Goal: Task Accomplishment & Management: Use online tool/utility

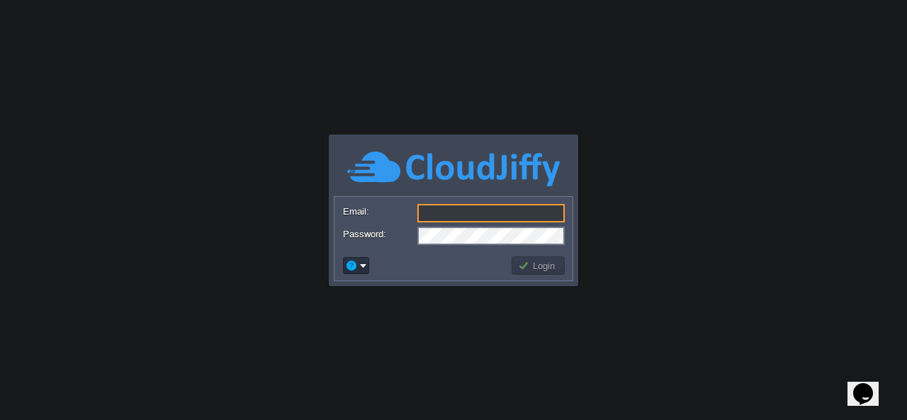
type input "[EMAIL_ADDRESS][DOMAIN_NAME]"
click at [614, 242] on body "Application Platform v.8.10.2 Email: [EMAIL_ADDRESS][DOMAIN_NAME] Password: Log…" at bounding box center [453, 210] width 907 height 420
click at [528, 264] on button "Login" at bounding box center [538, 265] width 41 height 13
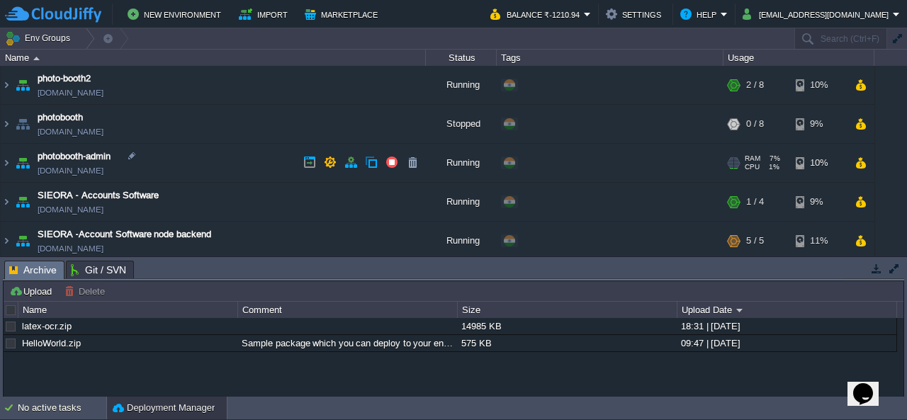
click at [71, 174] on link "[DOMAIN_NAME]" at bounding box center [71, 171] width 66 height 14
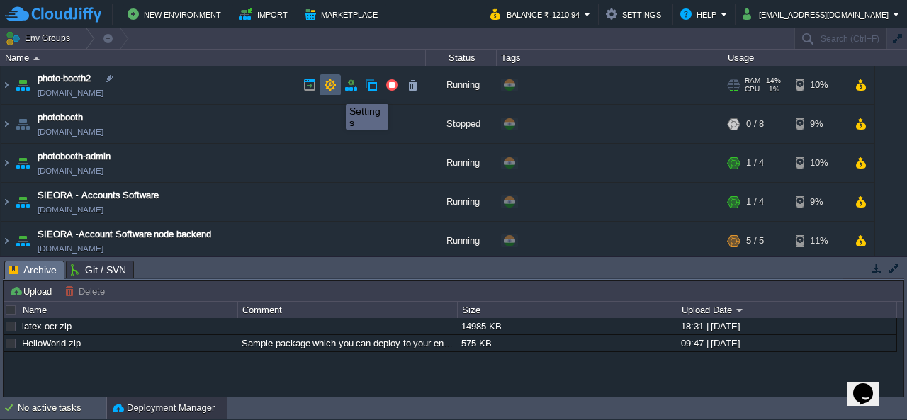
click at [332, 89] on button "button" at bounding box center [330, 85] width 13 height 13
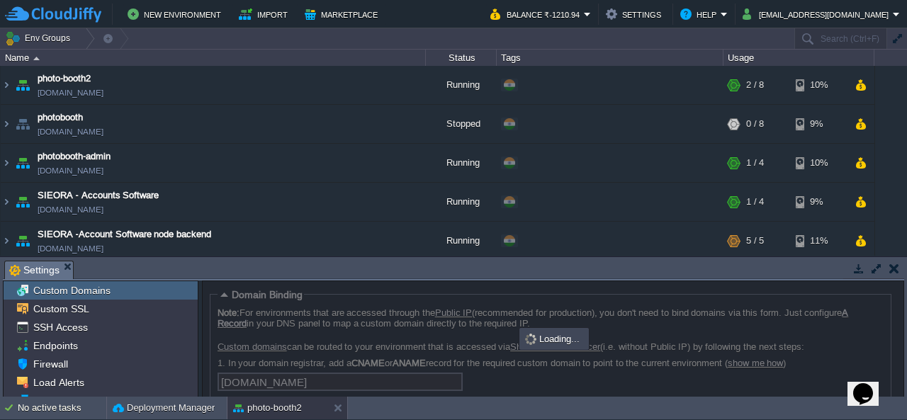
scroll to position [87, 0]
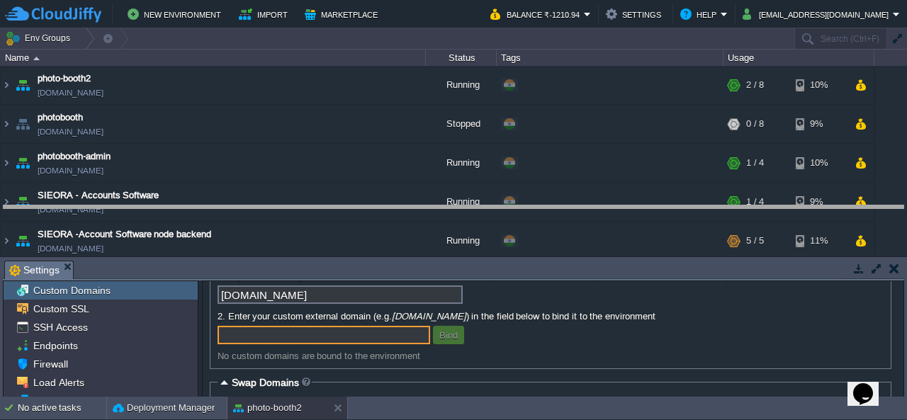
drag, startPoint x: 352, startPoint y: 269, endPoint x: 359, endPoint y: 202, distance: 67.0
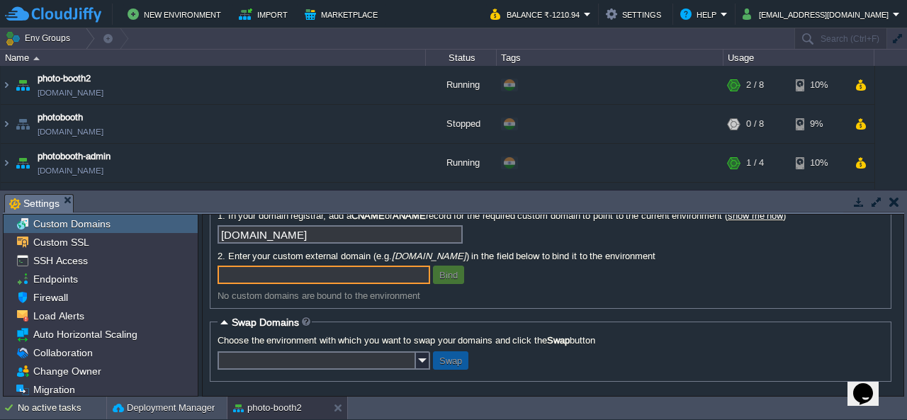
scroll to position [0, 0]
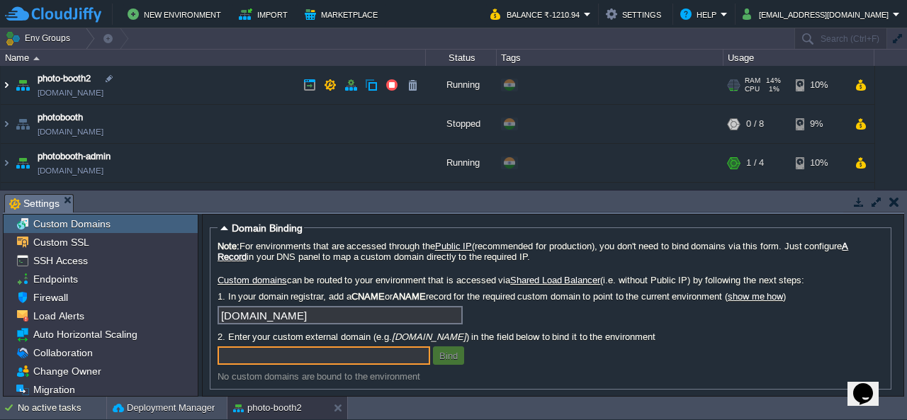
click at [6, 91] on img at bounding box center [6, 85] width 11 height 38
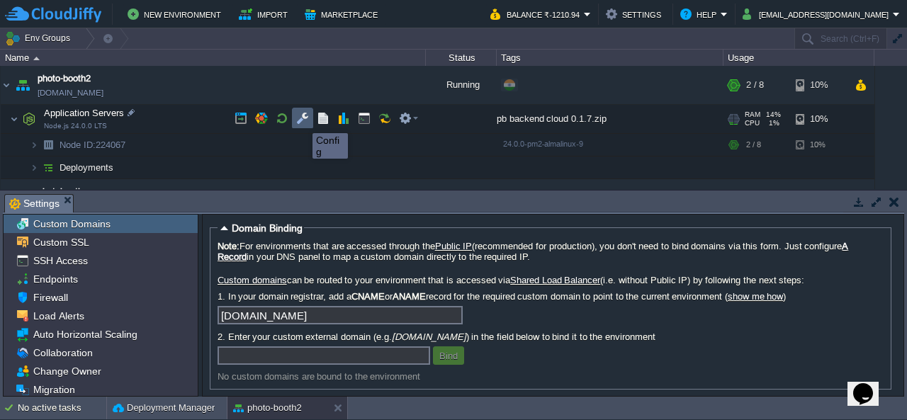
click at [302, 121] on button "button" at bounding box center [302, 118] width 13 height 13
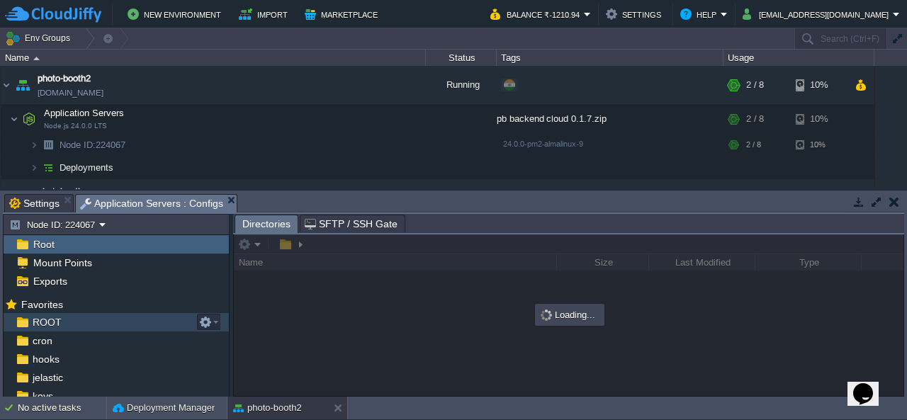
click at [84, 326] on div "ROOT" at bounding box center [116, 322] width 225 height 18
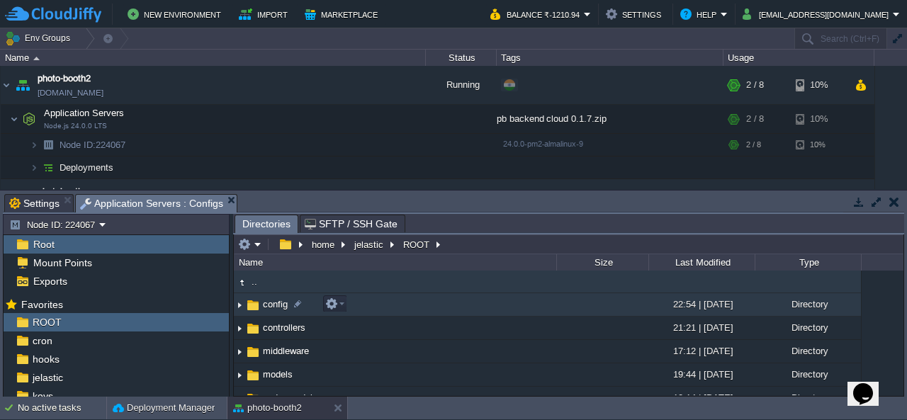
click at [271, 304] on span "config" at bounding box center [275, 304] width 29 height 12
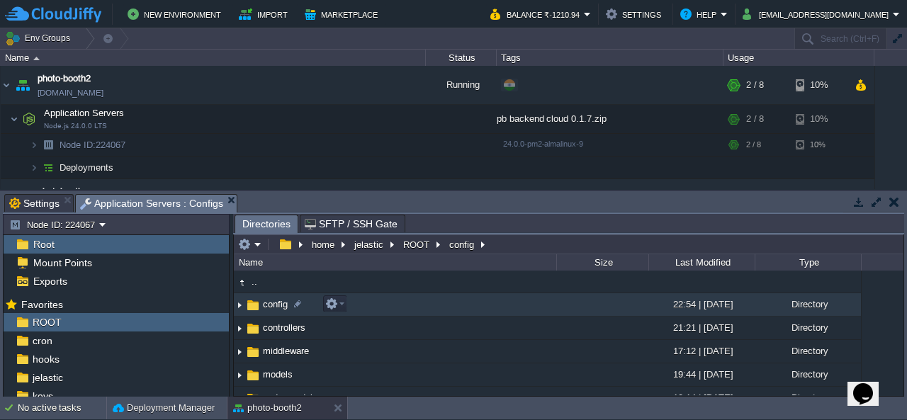
click at [281, 306] on span "config" at bounding box center [275, 304] width 29 height 12
click at [238, 306] on img at bounding box center [239, 305] width 11 height 22
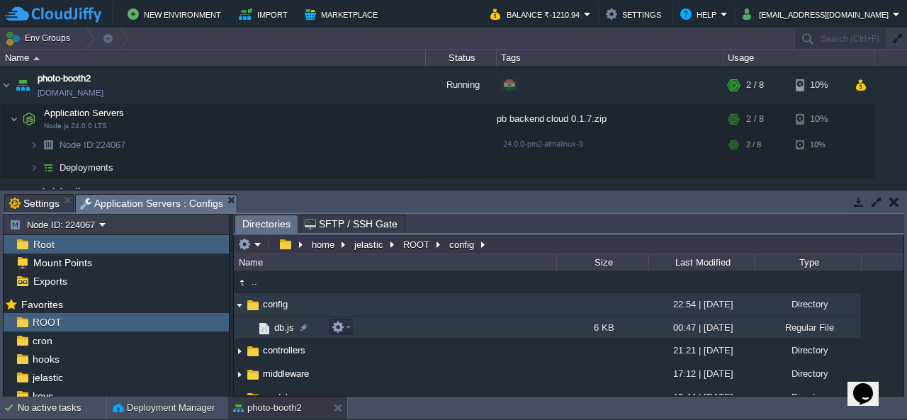
click at [281, 328] on span "db.js" at bounding box center [284, 328] width 24 height 12
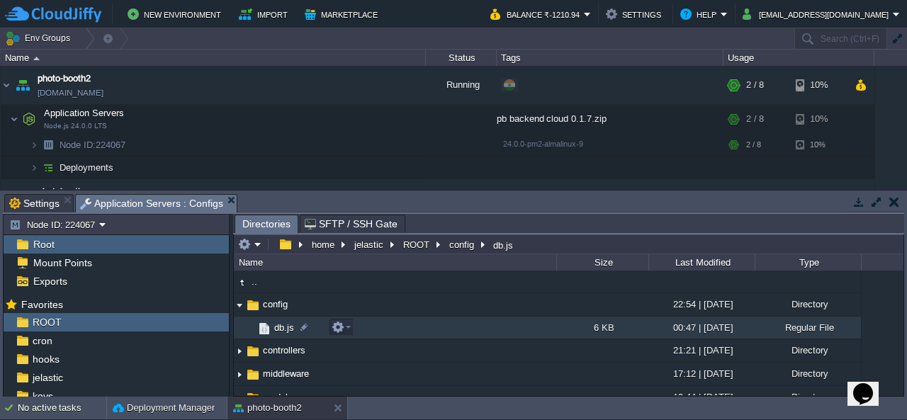
click at [267, 329] on img at bounding box center [265, 329] width 16 height 16
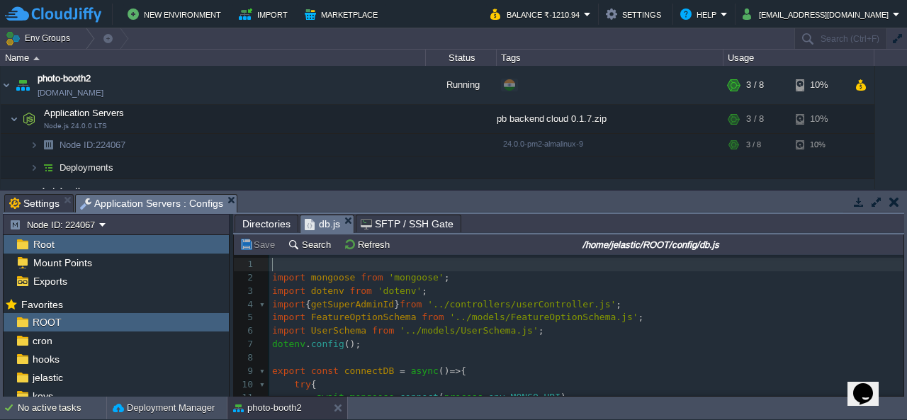
drag, startPoint x: 344, startPoint y: 218, endPoint x: 493, endPoint y: 271, distance: 158.1
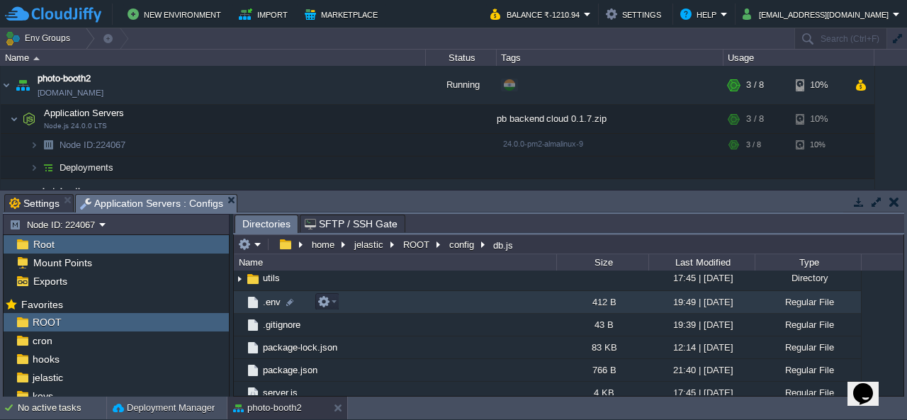
click at [271, 304] on span ".env" at bounding box center [272, 302] width 22 height 12
